Goal: Task Accomplishment & Management: Use online tool/utility

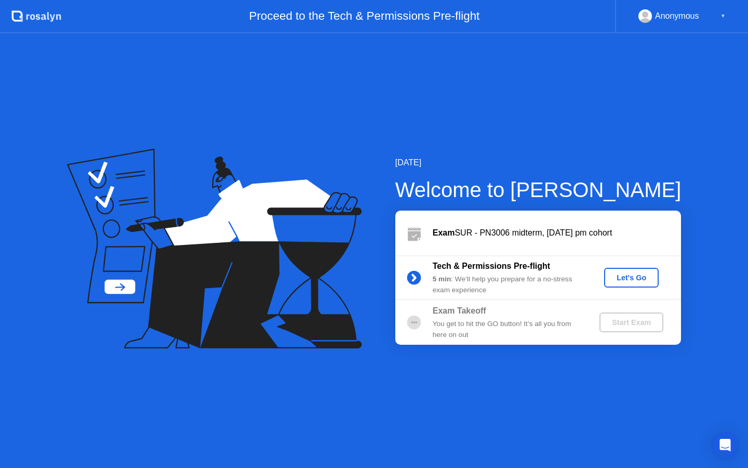
click at [615, 273] on div "Let's Go" at bounding box center [632, 277] width 46 height 8
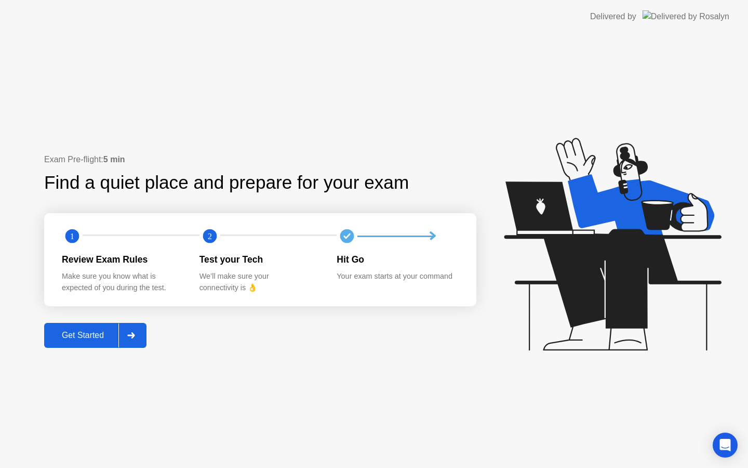
click at [94, 334] on div "Get Started" at bounding box center [82, 335] width 71 height 9
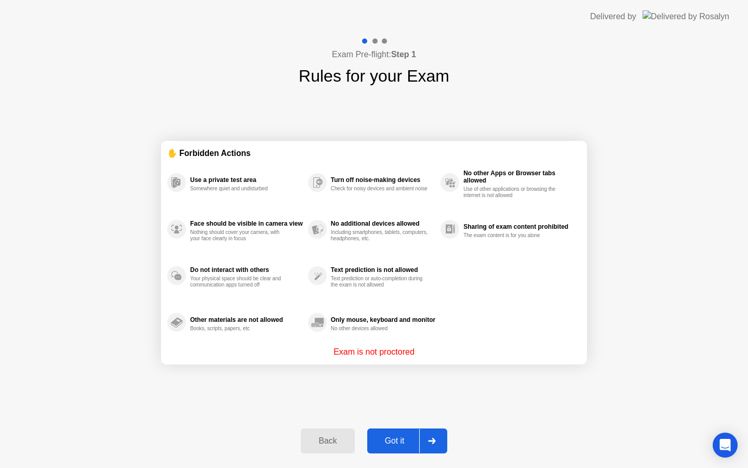
click at [405, 444] on div "Got it" at bounding box center [395, 440] width 49 height 9
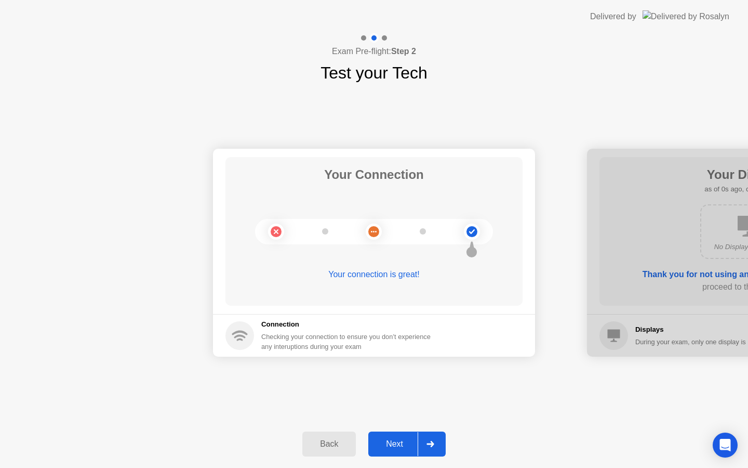
click at [402, 443] on div "Next" at bounding box center [395, 443] width 46 height 9
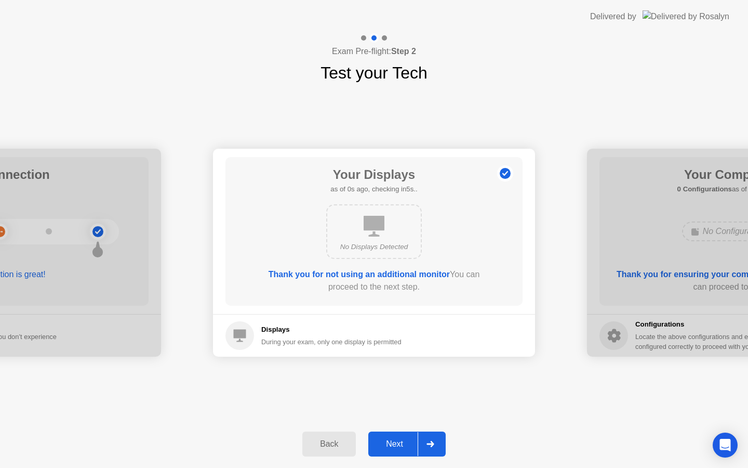
click at [402, 443] on div "Next" at bounding box center [395, 443] width 46 height 9
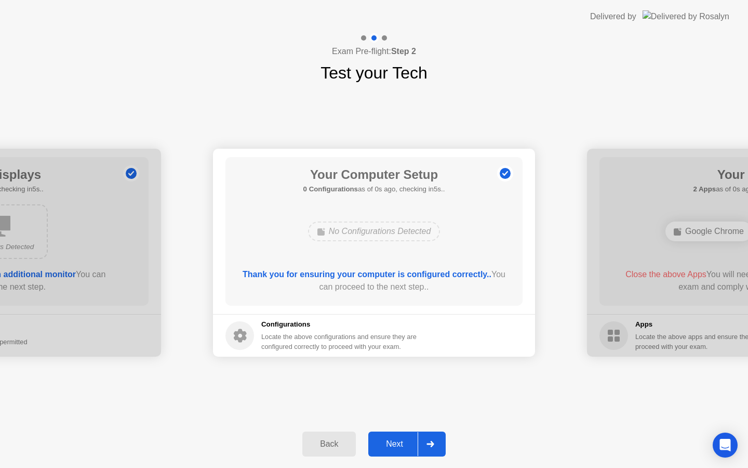
click at [402, 443] on div "Next" at bounding box center [395, 443] width 46 height 9
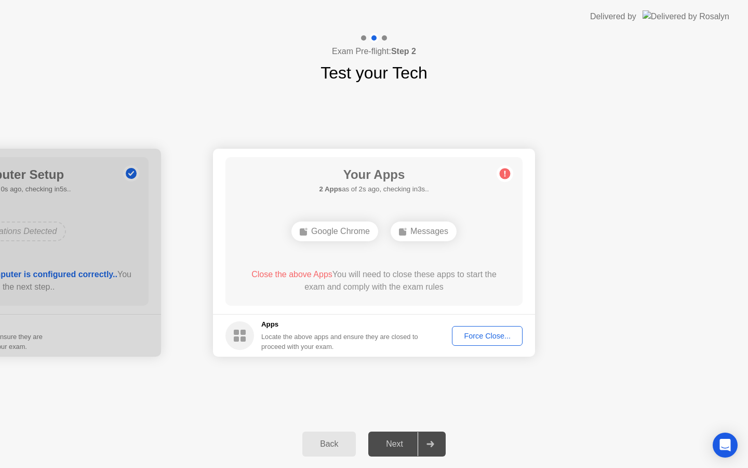
click at [489, 334] on div "Force Close..." at bounding box center [487, 336] width 63 height 8
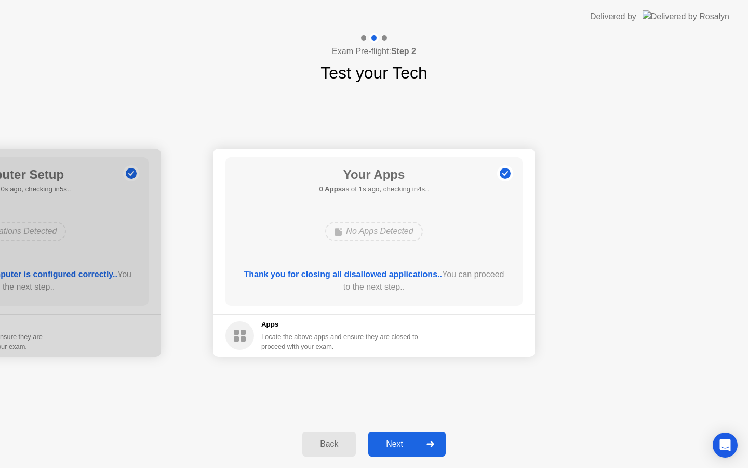
click at [386, 439] on div "Next" at bounding box center [395, 443] width 46 height 9
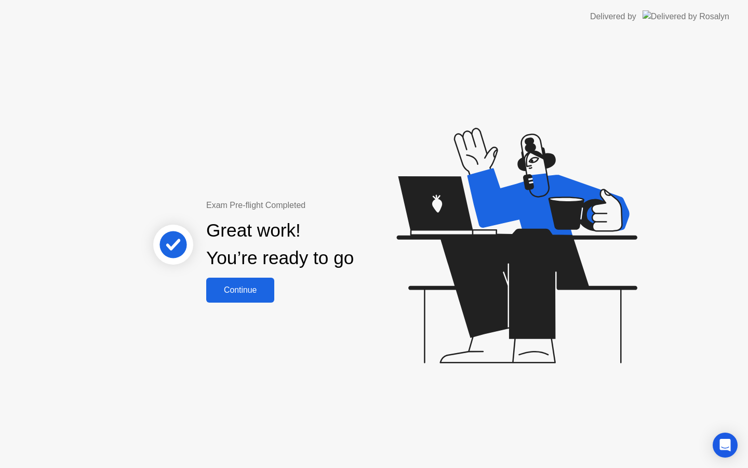
click at [237, 295] on div "Continue" at bounding box center [240, 289] width 62 height 9
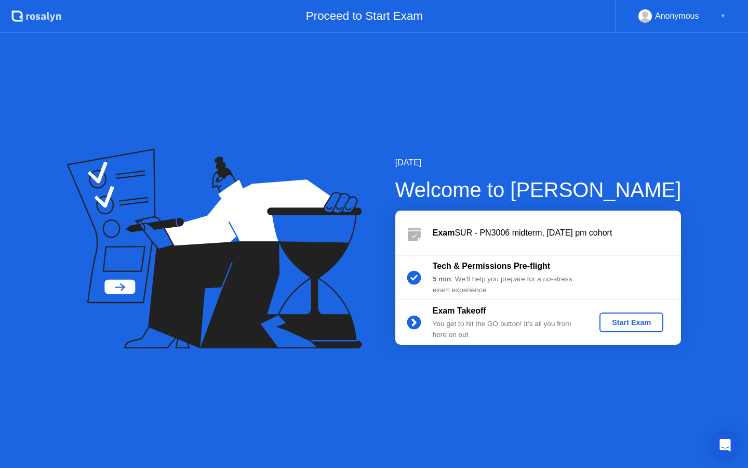
click at [624, 319] on div "Start Exam" at bounding box center [632, 322] width 56 height 8
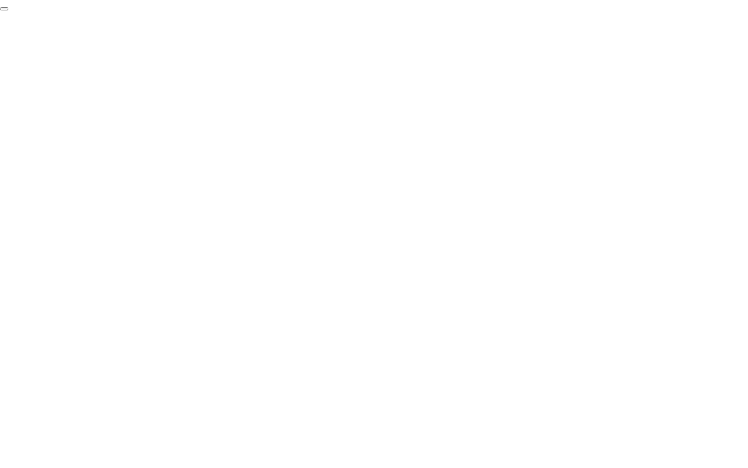
click div "End Proctoring Session"
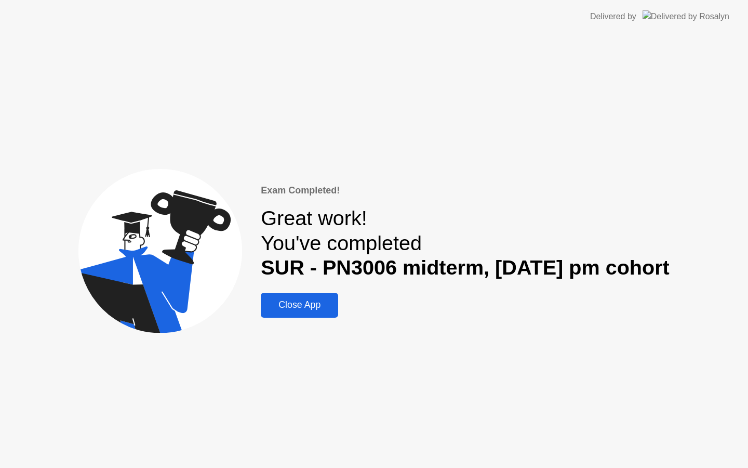
click at [294, 310] on div "Close App" at bounding box center [299, 304] width 71 height 11
